Goal: Task Accomplishment & Management: Use online tool/utility

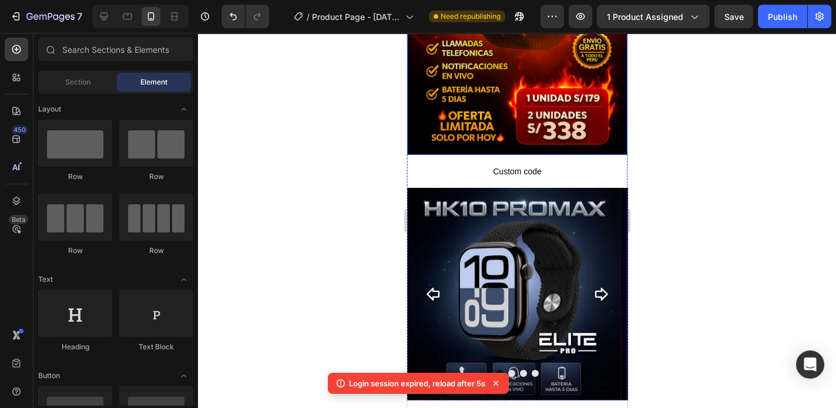
scroll to position [235, 0]
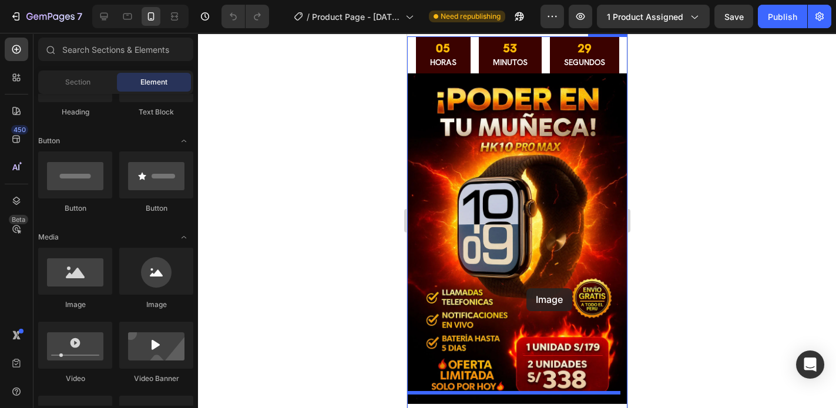
scroll to position [94, 0]
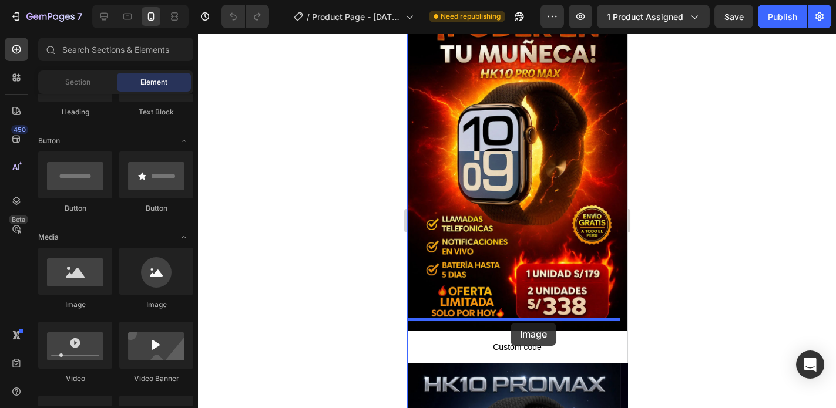
drag, startPoint x: 478, startPoint y: 305, endPoint x: 511, endPoint y: 323, distance: 37.1
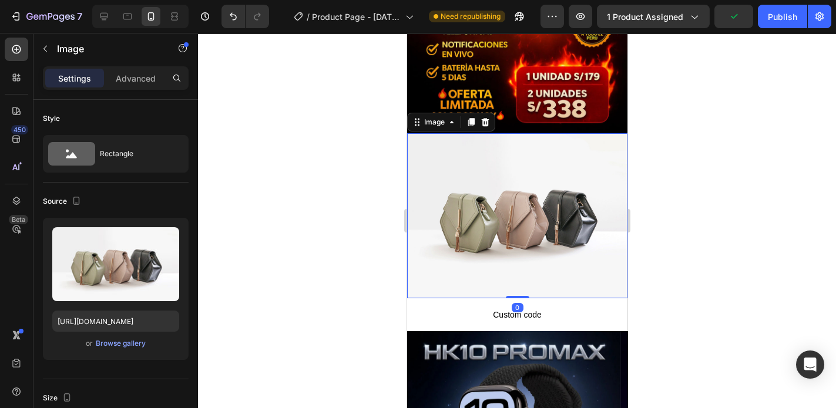
scroll to position [376, 0]
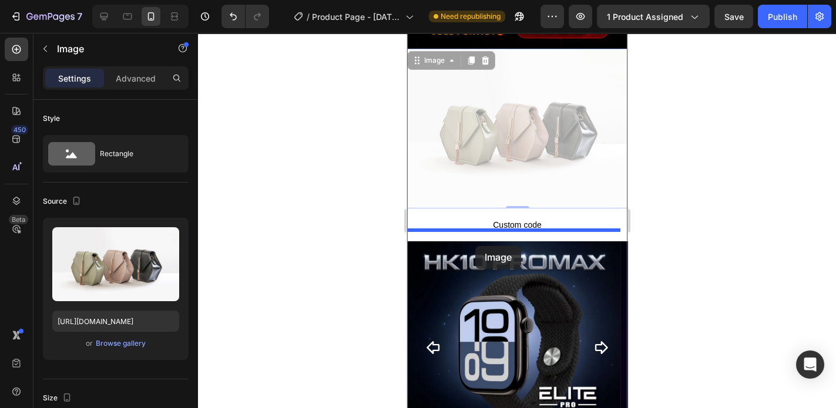
drag, startPoint x: 469, startPoint y: 156, endPoint x: 475, endPoint y: 246, distance: 90.7
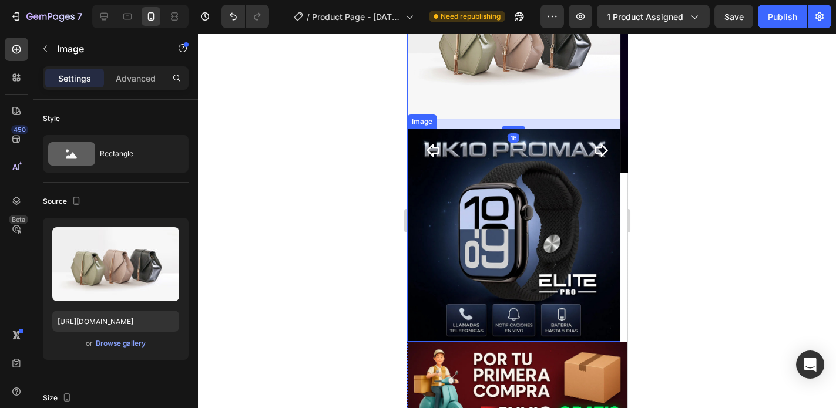
scroll to position [517, 0]
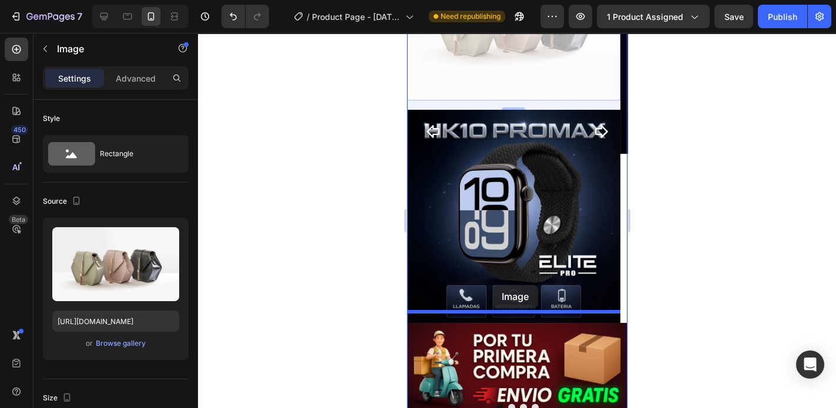
drag, startPoint x: 487, startPoint y: 79, endPoint x: 492, endPoint y: 286, distance: 207.5
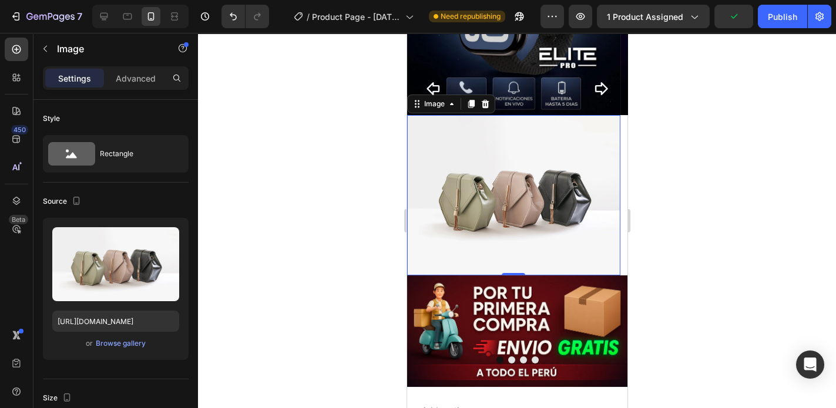
scroll to position [559, 0]
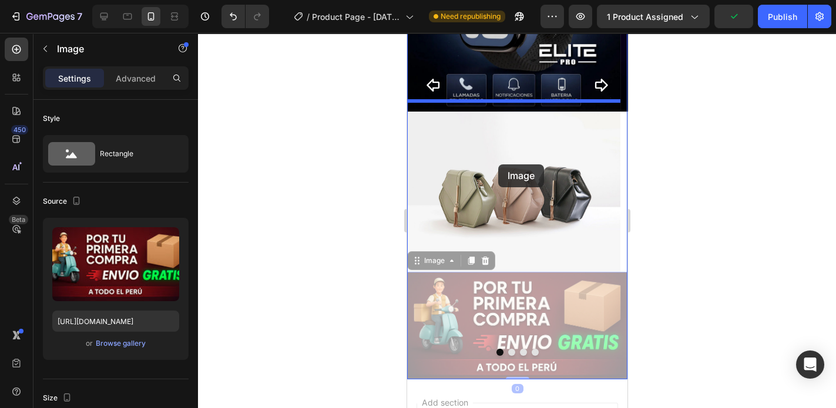
drag, startPoint x: 479, startPoint y: 337, endPoint x: 498, endPoint y: 164, distance: 173.7
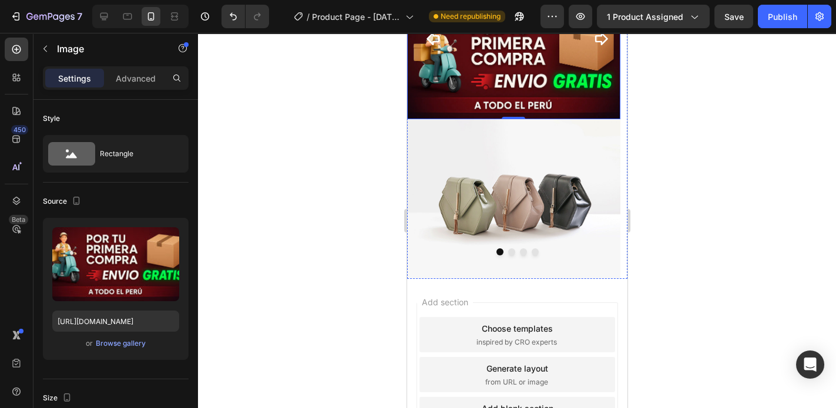
scroll to position [660, 0]
click at [455, 226] on img at bounding box center [513, 199] width 213 height 160
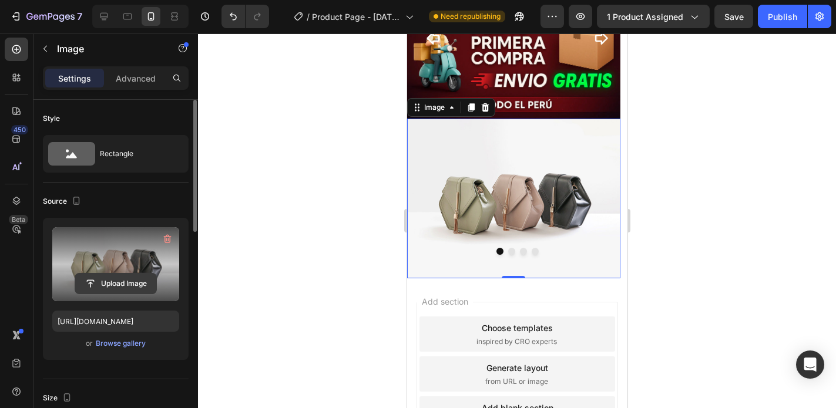
click at [117, 286] on input "file" at bounding box center [115, 284] width 81 height 20
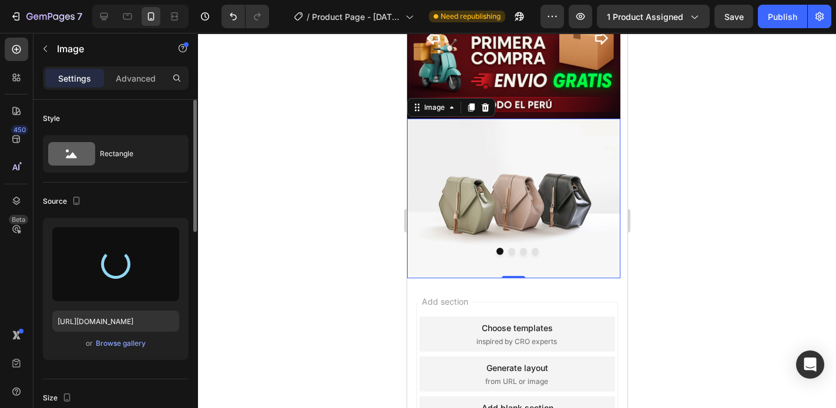
type input "https://cdn.shopify.com/s/files/1/0773/3611/7498/files/gempages_585318487551902…"
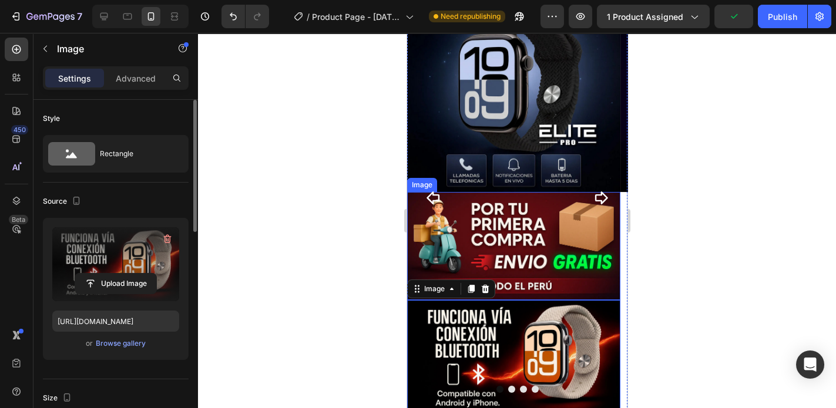
scroll to position [497, 0]
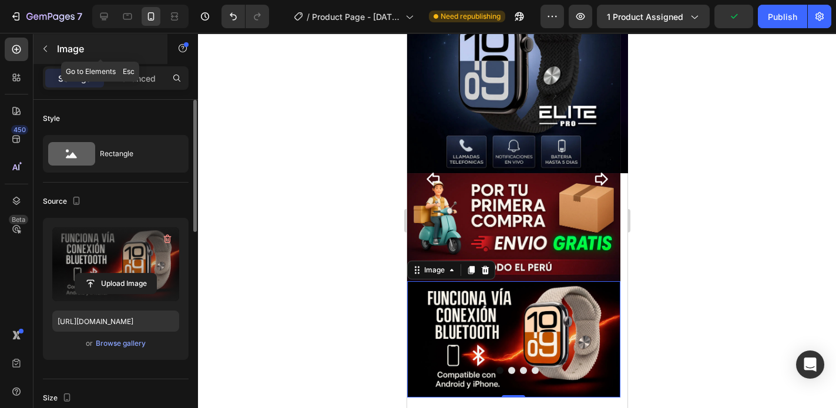
click at [47, 44] on icon "button" at bounding box center [45, 48] width 9 height 9
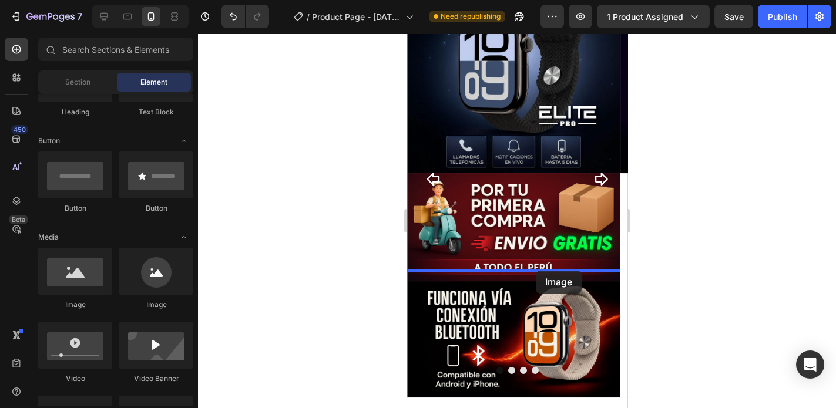
drag, startPoint x: 472, startPoint y: 310, endPoint x: 536, endPoint y: 271, distance: 74.9
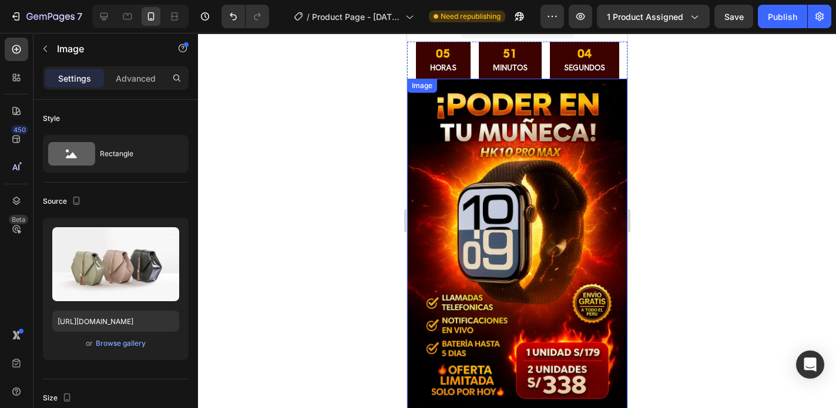
scroll to position [13, 0]
